Goal: Information Seeking & Learning: Learn about a topic

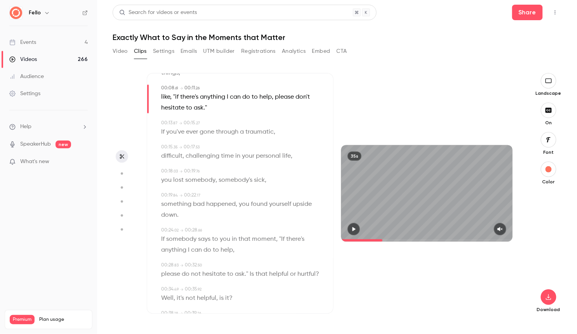
scroll to position [143, 0]
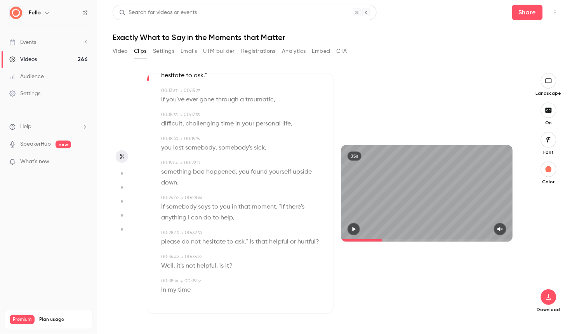
click at [551, 108] on icon "button" at bounding box center [549, 110] width 6 height 5
click at [552, 294] on icon "button" at bounding box center [548, 297] width 9 height 6
click at [473, 290] on span "High quality requires longer processing" at bounding box center [491, 290] width 89 height 8
click at [247, 187] on p "something bad happened , you found yourself upside down ." at bounding box center [241, 178] width 160 height 22
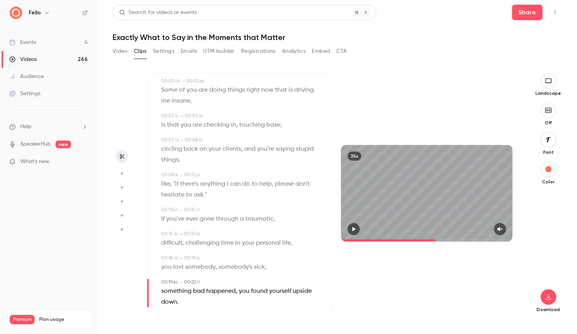
scroll to position [0, 0]
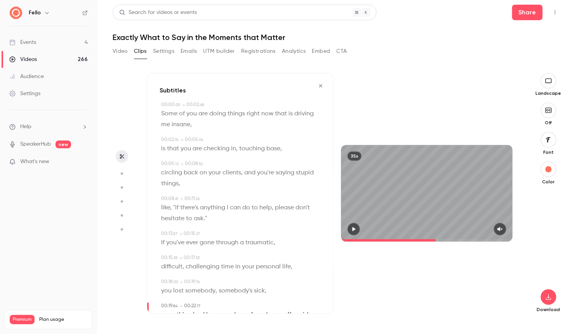
click at [321, 84] on icon "button" at bounding box center [321, 85] width 6 height 5
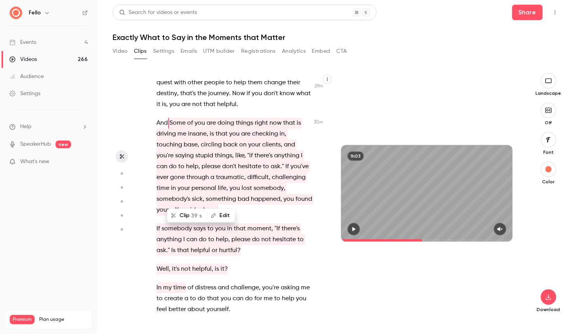
scroll to position [7760, 0]
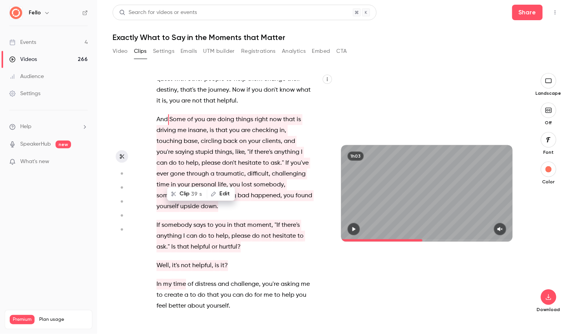
click at [262, 279] on p "In my time of distress and challenge , you're asking me to create a to do that …" at bounding box center [235, 295] width 156 height 33
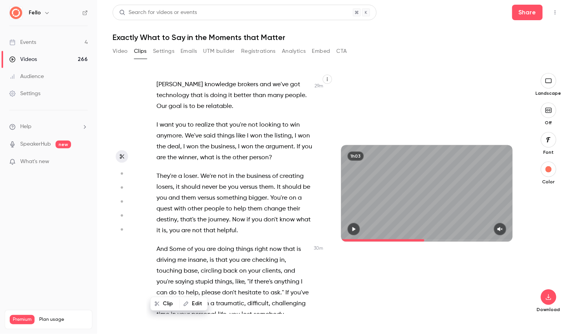
scroll to position [7629, 0]
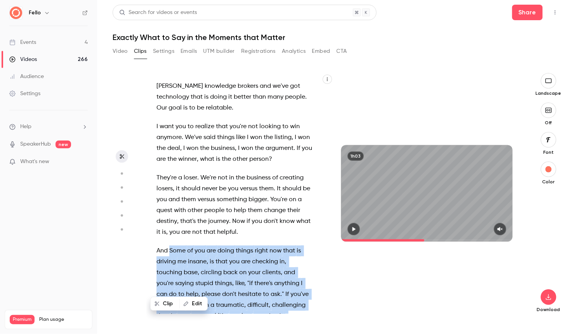
drag, startPoint x: 170, startPoint y: 143, endPoint x: 229, endPoint y: 287, distance: 156.2
click at [229, 287] on div "Is this , is this live ? Is this official ? Well I , I think so . I think they'…" at bounding box center [238, 197] width 183 height 233
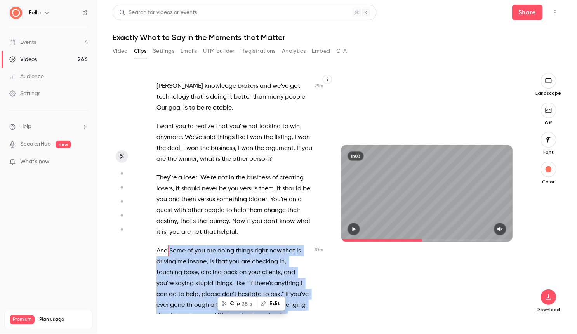
scroll to position [7574, 0]
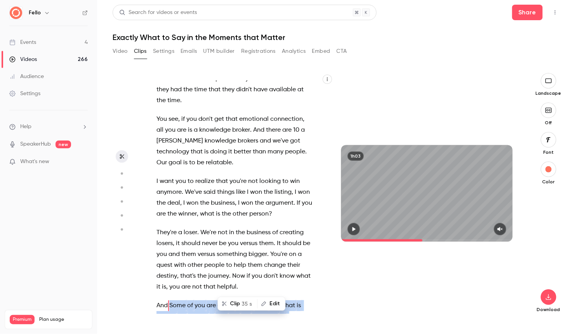
click at [236, 305] on button "Clip 35 s" at bounding box center [237, 304] width 38 height 12
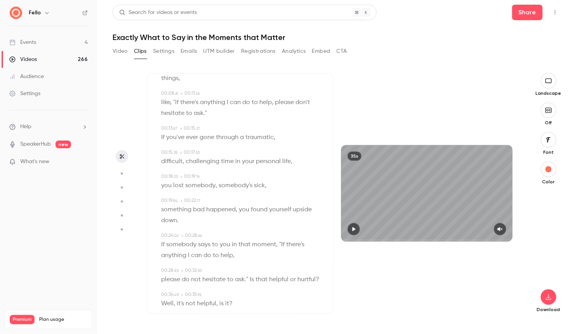
scroll to position [119, 0]
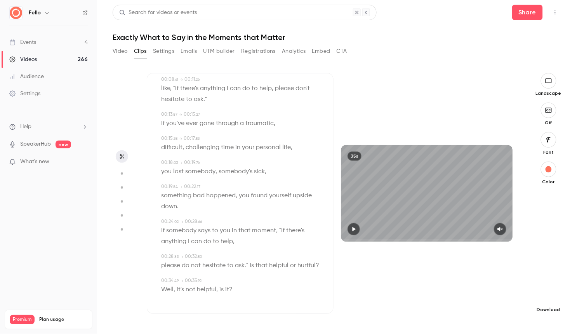
click at [550, 302] on button "button" at bounding box center [549, 297] width 16 height 16
click at [492, 281] on span "Full HD" at bounding box center [491, 282] width 89 height 8
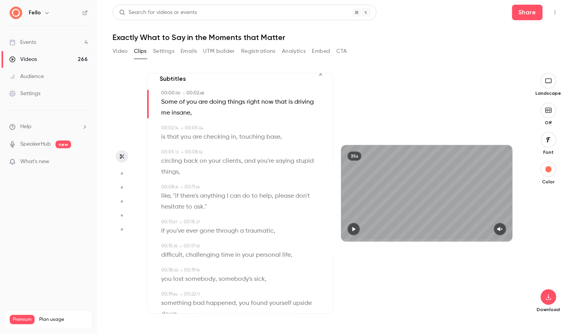
scroll to position [0, 0]
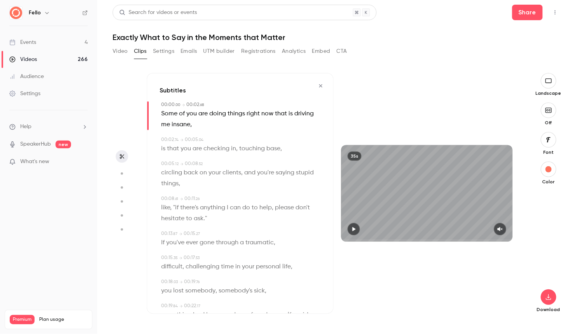
click at [321, 84] on icon "button" at bounding box center [321, 85] width 6 height 5
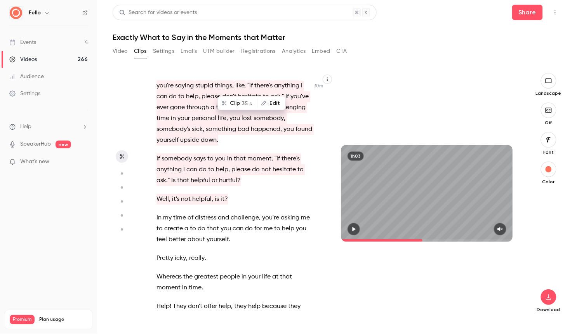
scroll to position [7833, 0]
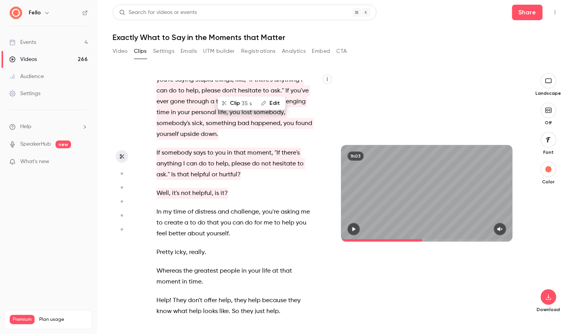
drag, startPoint x: 156, startPoint y: 219, endPoint x: 229, endPoint y: 235, distance: 74.6
click at [229, 235] on div "Is this , is this live ? Is this official ? Well I , I think so . I think they'…" at bounding box center [238, 197] width 183 height 233
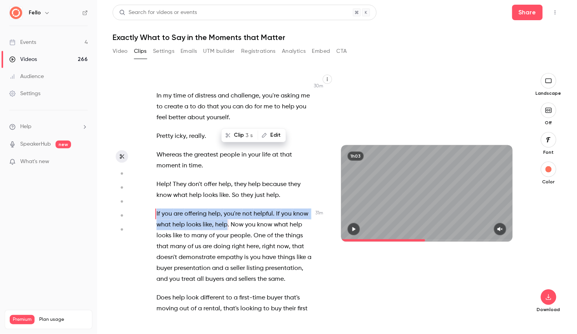
scroll to position [7948, 0]
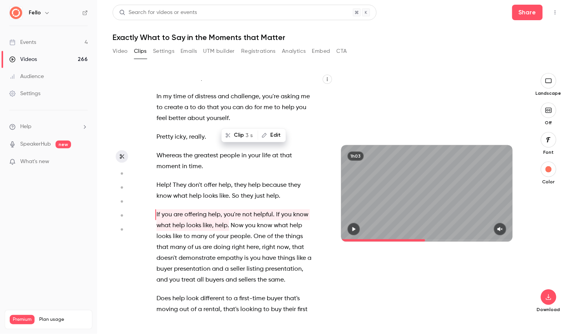
click at [249, 275] on span "sellers" at bounding box center [246, 280] width 17 height 11
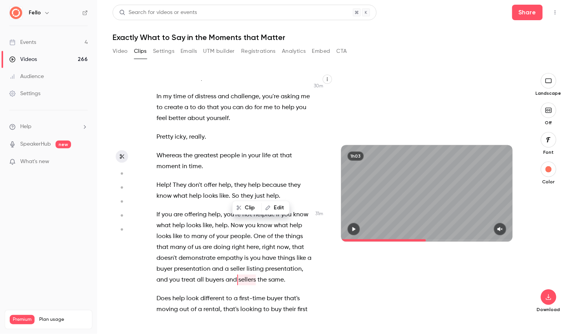
scroll to position [7922, 0]
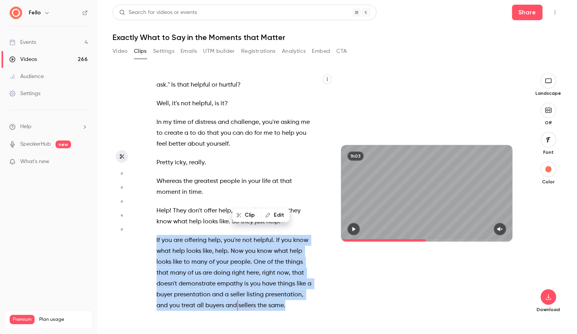
drag, startPoint x: 156, startPoint y: 131, endPoint x: 286, endPoint y: 198, distance: 146.5
click at [286, 235] on p "If you are offering help , you're not helpful. If you know what help looks like…" at bounding box center [235, 273] width 156 height 76
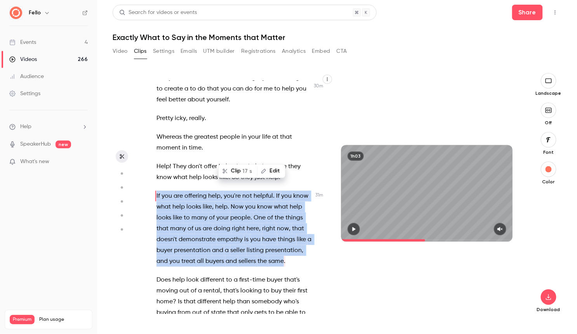
scroll to position [7969, 0]
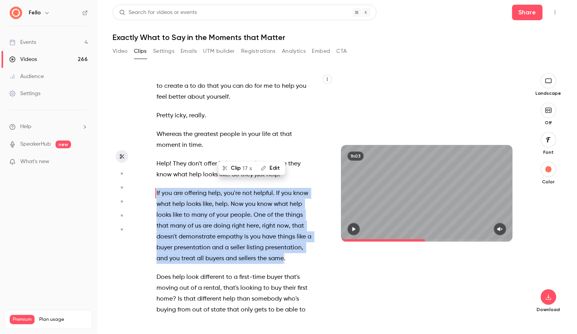
click at [158, 188] on span "If" at bounding box center [158, 193] width 3 height 11
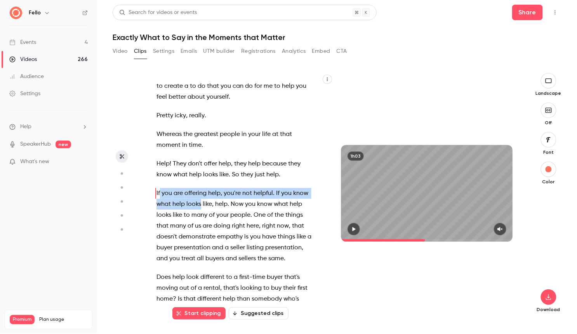
drag, startPoint x: 156, startPoint y: 85, endPoint x: 200, endPoint y: 97, distance: 45.6
click at [200, 188] on p "If you are offering help , you're not helpful. If you know what help looks like…" at bounding box center [235, 226] width 156 height 76
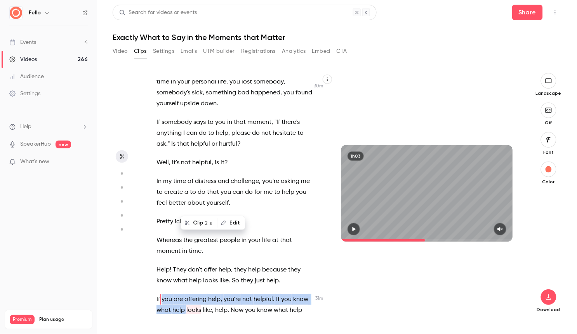
scroll to position [7858, 0]
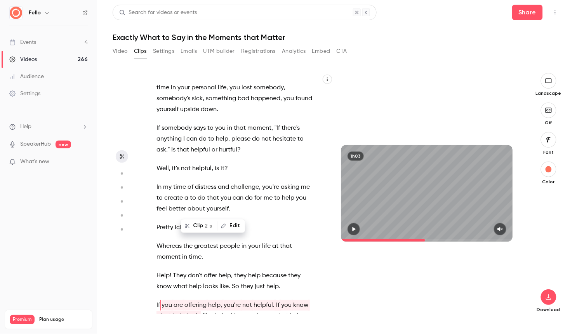
click at [257, 311] on span "know" at bounding box center [264, 316] width 15 height 11
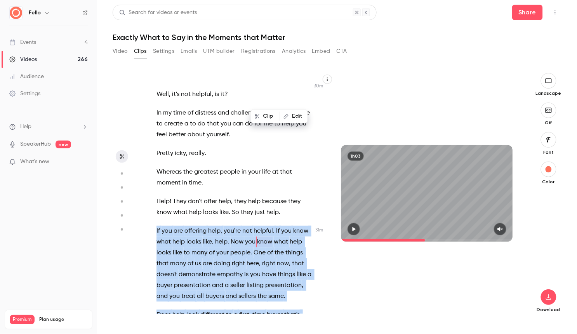
scroll to position [7967, 0]
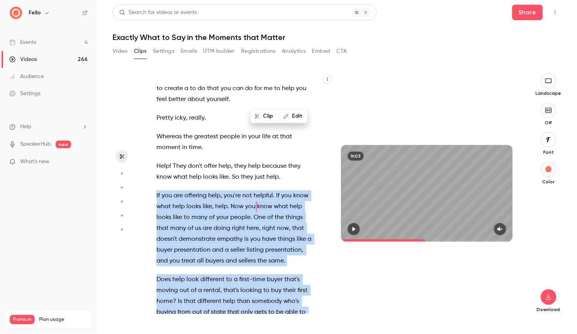
drag, startPoint x: 157, startPoint y: 185, endPoint x: 292, endPoint y: 257, distance: 153.6
click at [292, 257] on div "Is this , is this live ? Is this official ? Well I , I think so . I think they'…" at bounding box center [238, 197] width 183 height 233
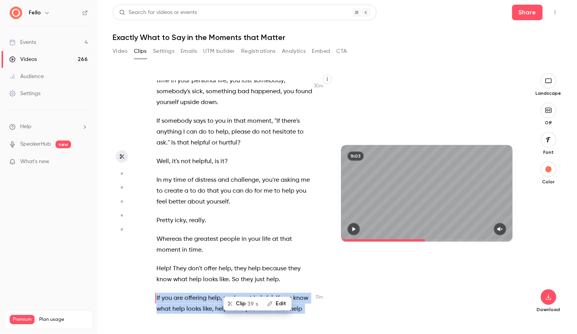
scroll to position [7858, 0]
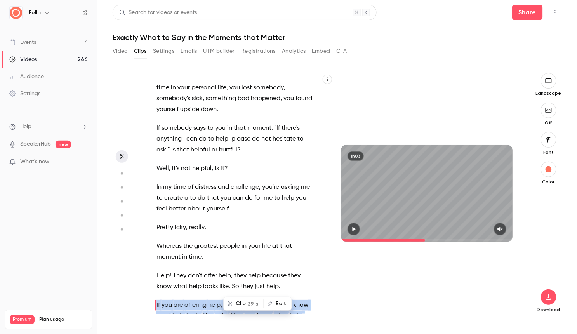
click at [242, 305] on button "Clip 39 s" at bounding box center [243, 304] width 39 height 12
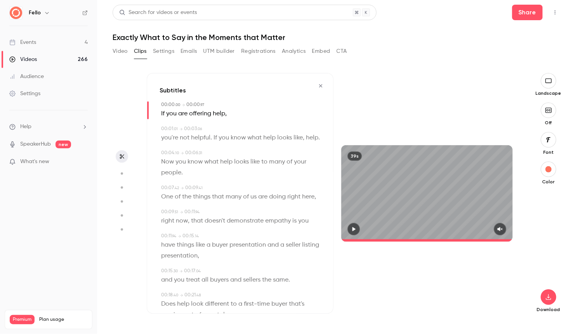
type input "*"
click at [547, 299] on icon "button" at bounding box center [548, 297] width 9 height 6
click at [486, 283] on span "Full HD" at bounding box center [491, 282] width 89 height 8
